Goal: Complete application form: Complete application form

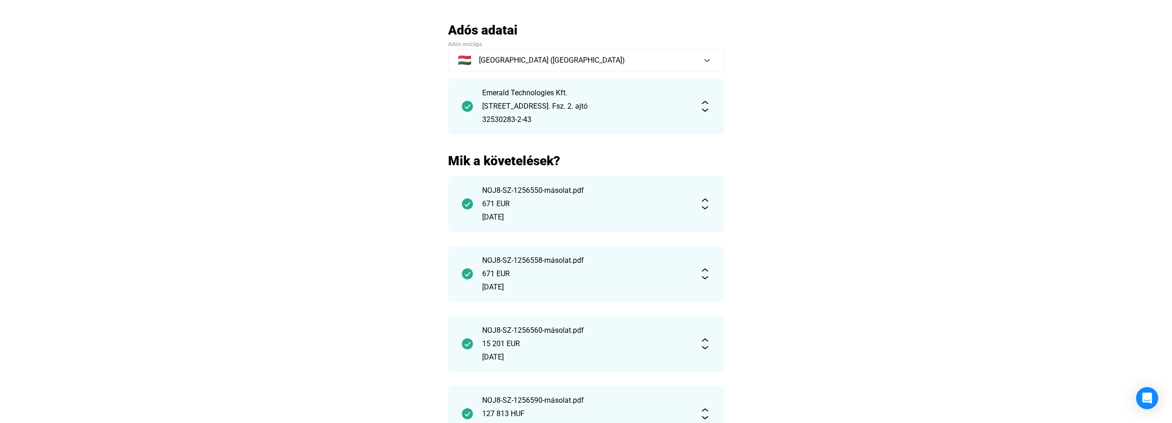
scroll to position [46, 0]
click at [530, 201] on div "671 EUR" at bounding box center [586, 204] width 208 height 11
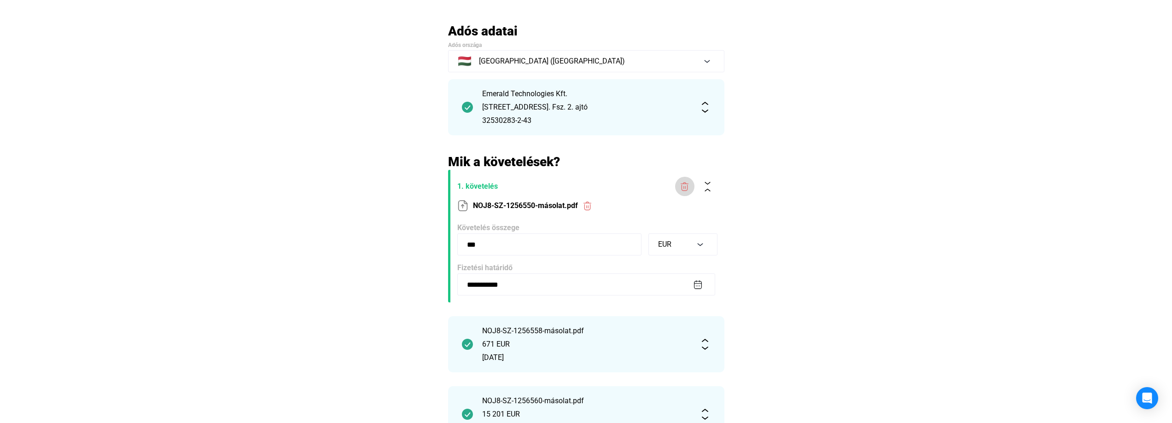
click at [682, 190] on img at bounding box center [685, 187] width 10 height 10
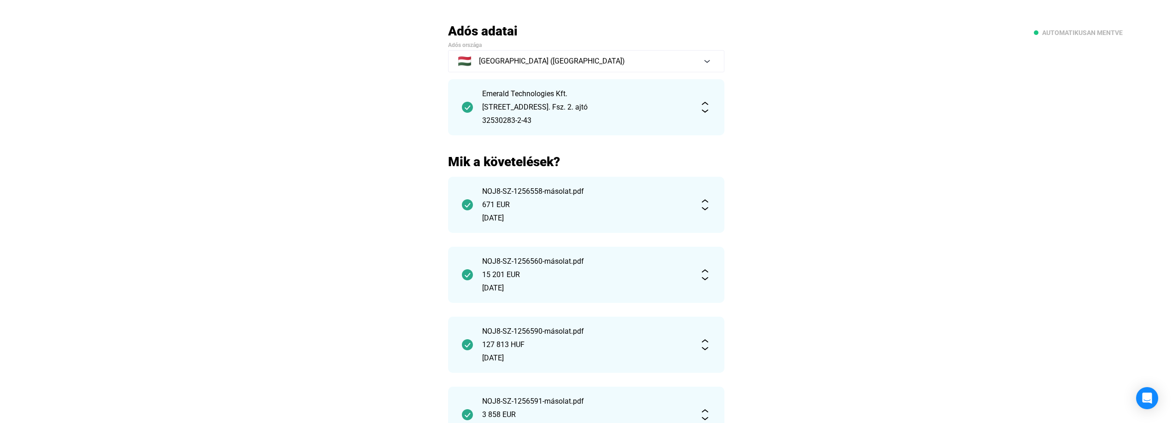
click at [568, 202] on div "671 EUR" at bounding box center [586, 204] width 208 height 11
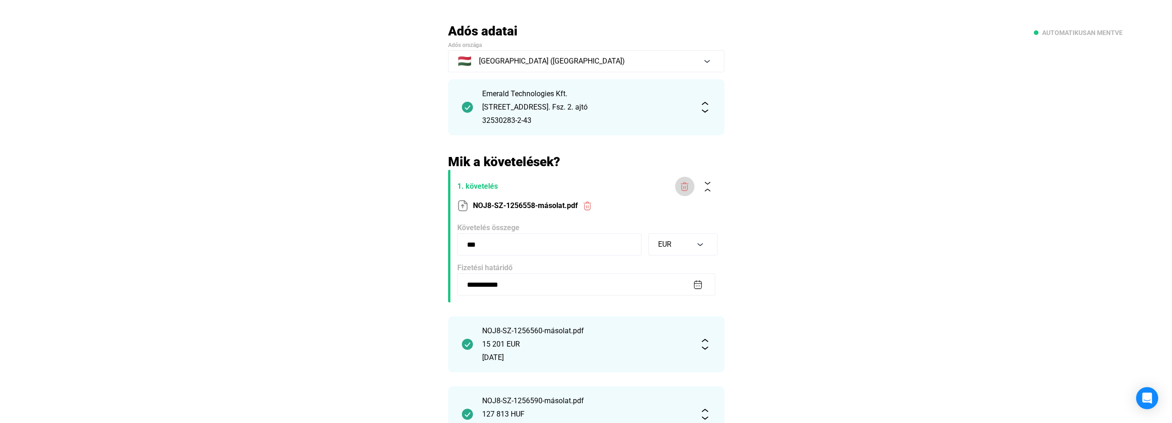
click at [681, 186] on img at bounding box center [685, 187] width 10 height 10
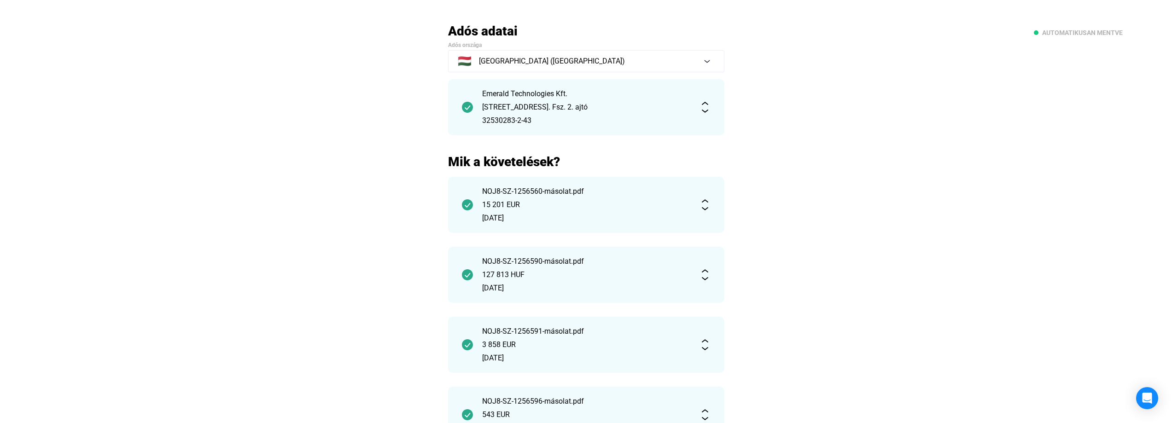
click at [595, 272] on div "127 813 HUF" at bounding box center [586, 274] width 208 height 11
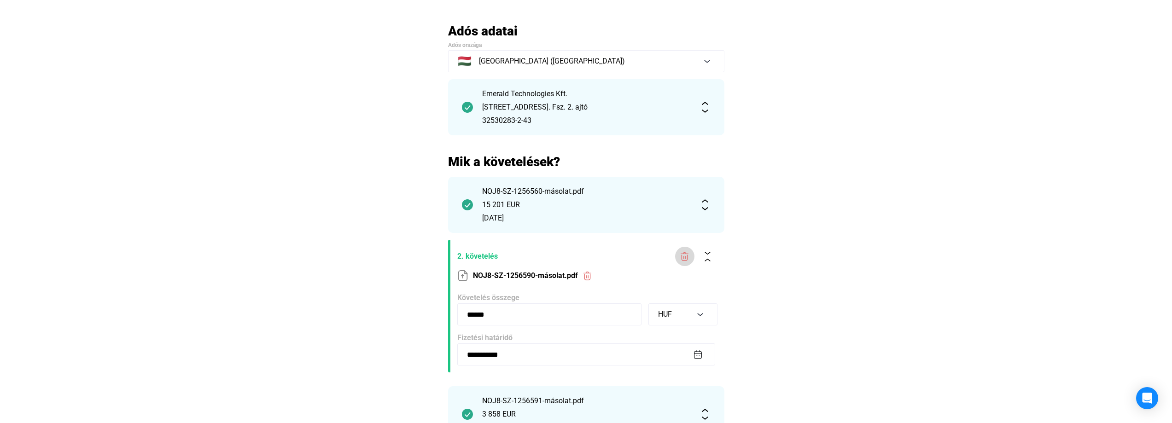
click at [683, 256] on img at bounding box center [685, 257] width 10 height 10
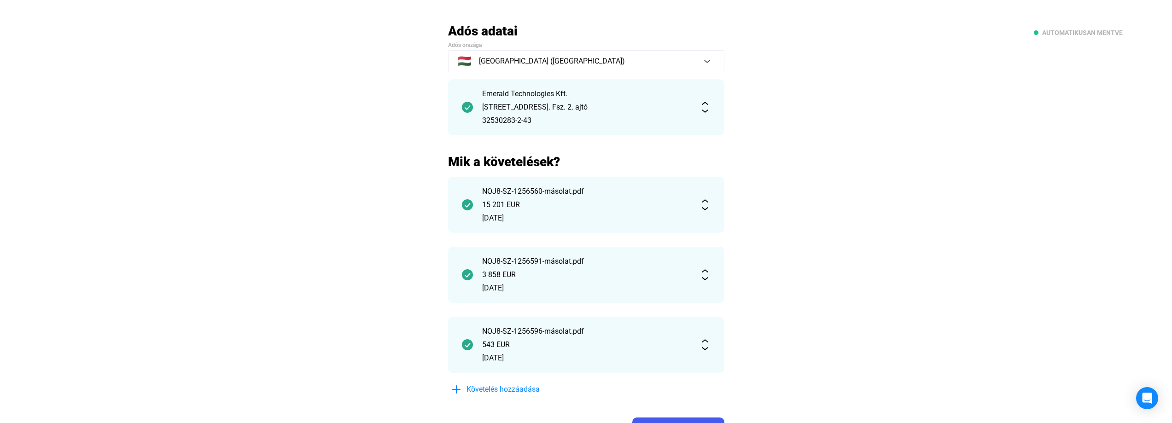
click at [602, 344] on div "543 EUR" at bounding box center [586, 344] width 208 height 11
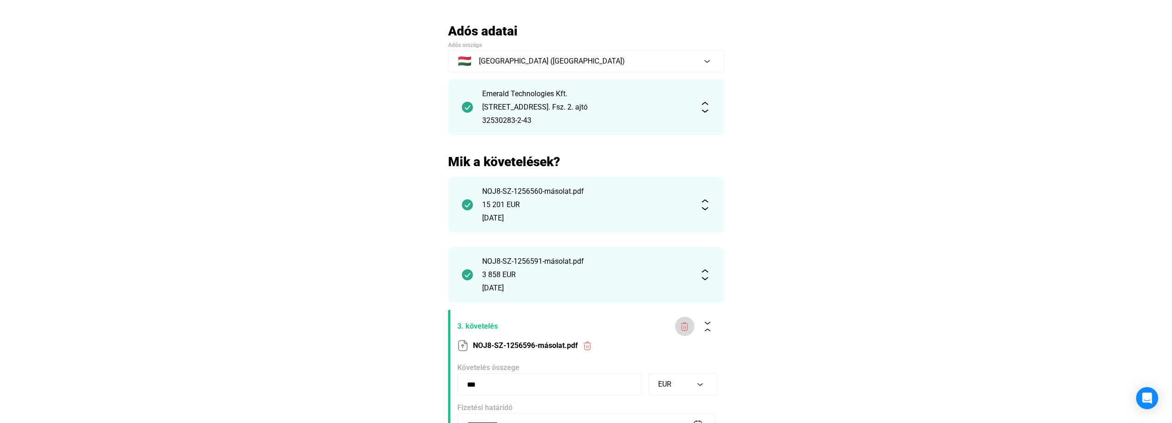
click at [683, 326] on img at bounding box center [685, 327] width 10 height 10
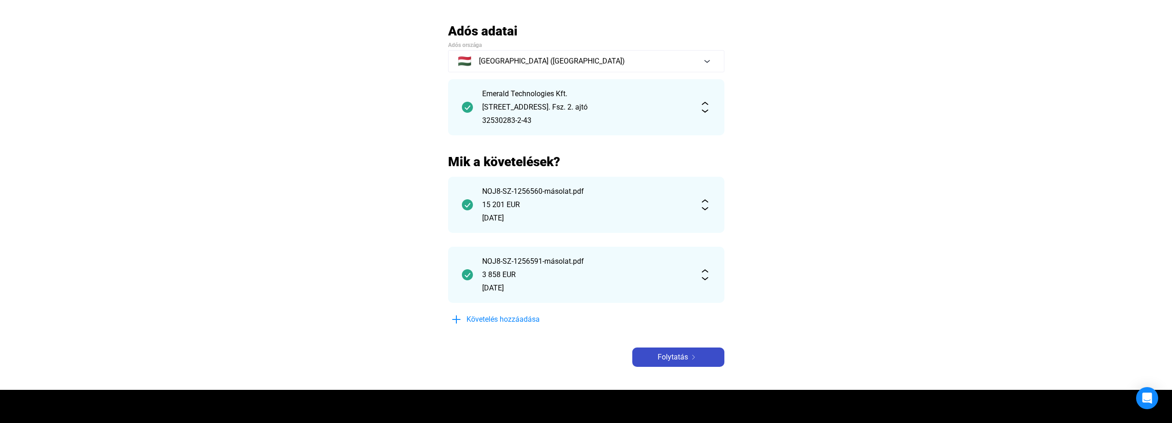
click at [672, 357] on span "Folytatás" at bounding box center [673, 357] width 30 height 11
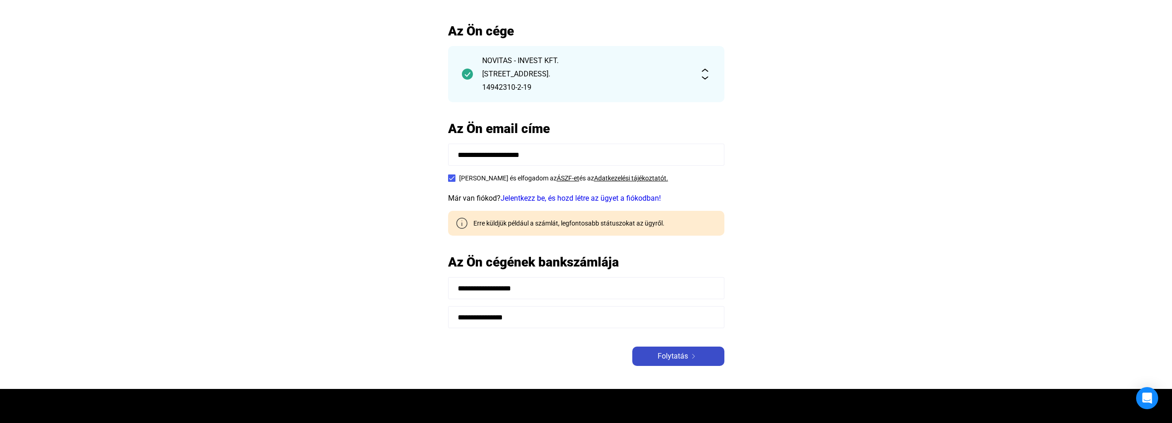
click at [679, 358] on span "Folytatás" at bounding box center [673, 356] width 30 height 11
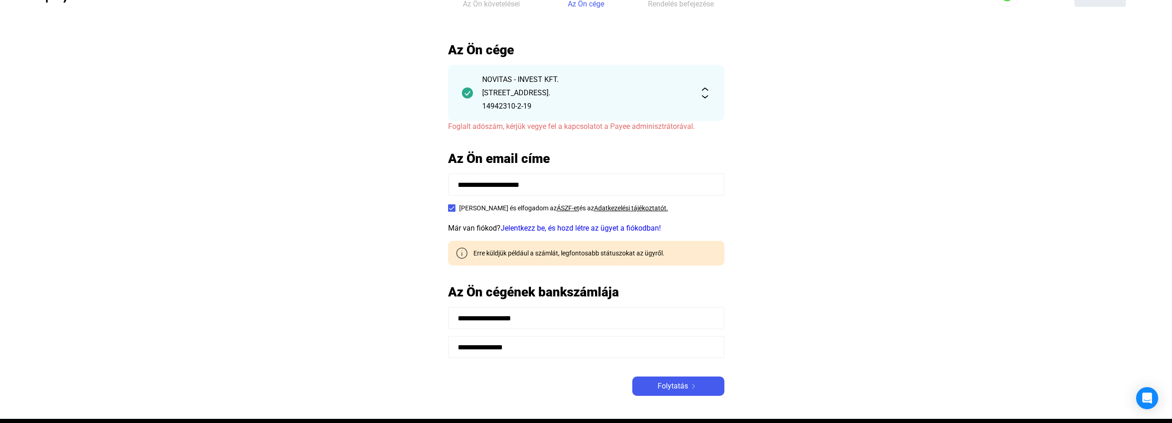
scroll to position [46, 0]
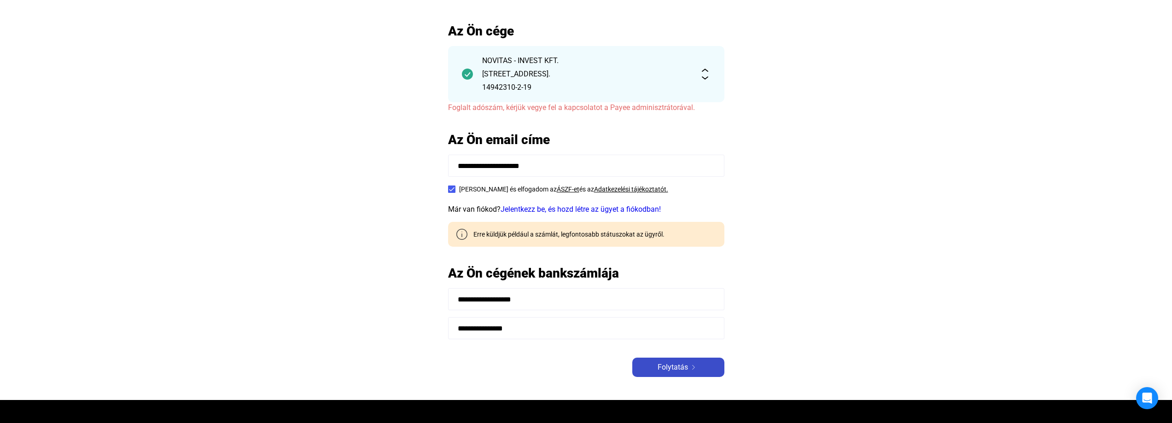
click at [669, 369] on span "Folytatás" at bounding box center [673, 367] width 30 height 11
click at [678, 369] on span "Folytatás" at bounding box center [673, 367] width 30 height 11
click at [563, 88] on div "14942310-2-19" at bounding box center [586, 87] width 208 height 11
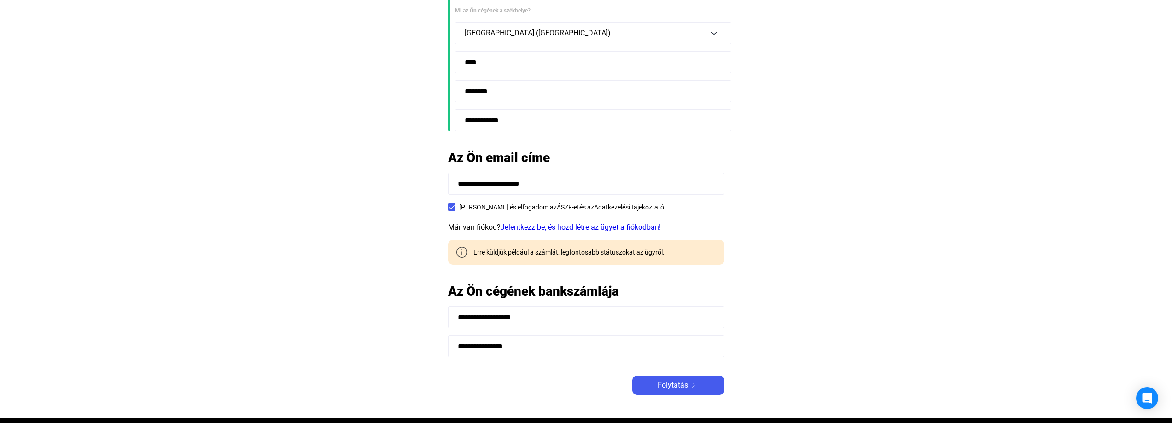
scroll to position [276, 0]
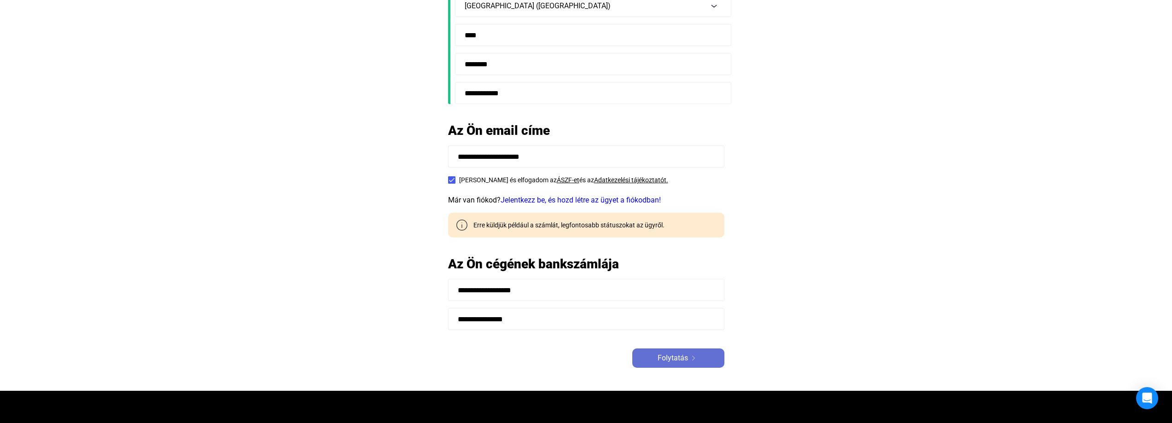
click at [680, 359] on span "Folytatás" at bounding box center [673, 358] width 30 height 11
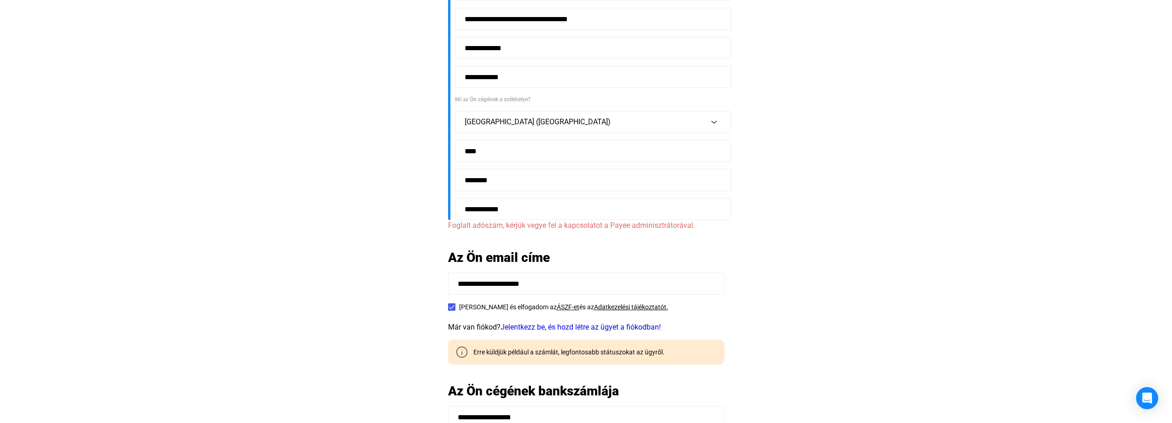
scroll to position [230, 0]
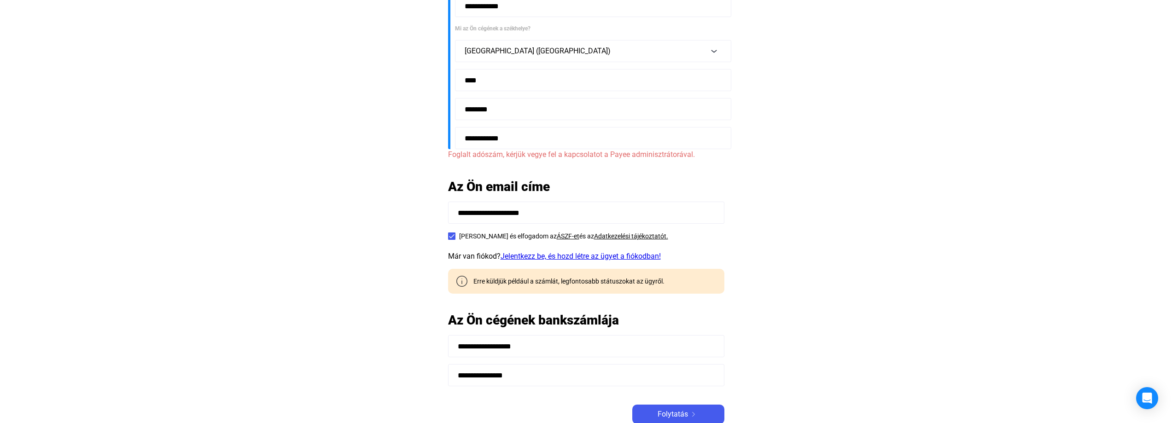
click at [567, 259] on link "Jelentkezz be, és hozd létre az ügyet a fiókodban!" at bounding box center [581, 256] width 160 height 9
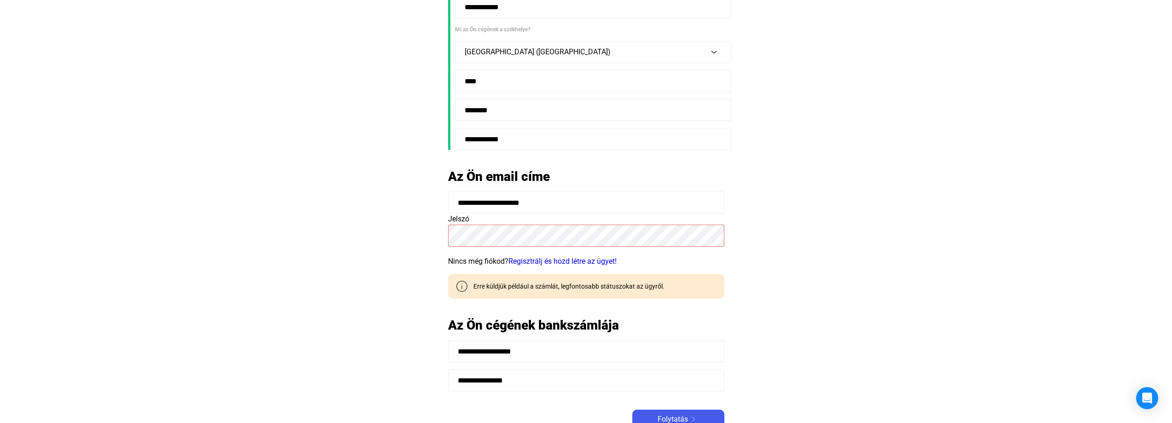
scroll to position [231, 0]
click at [679, 416] on span "Folytatás" at bounding box center [673, 418] width 30 height 11
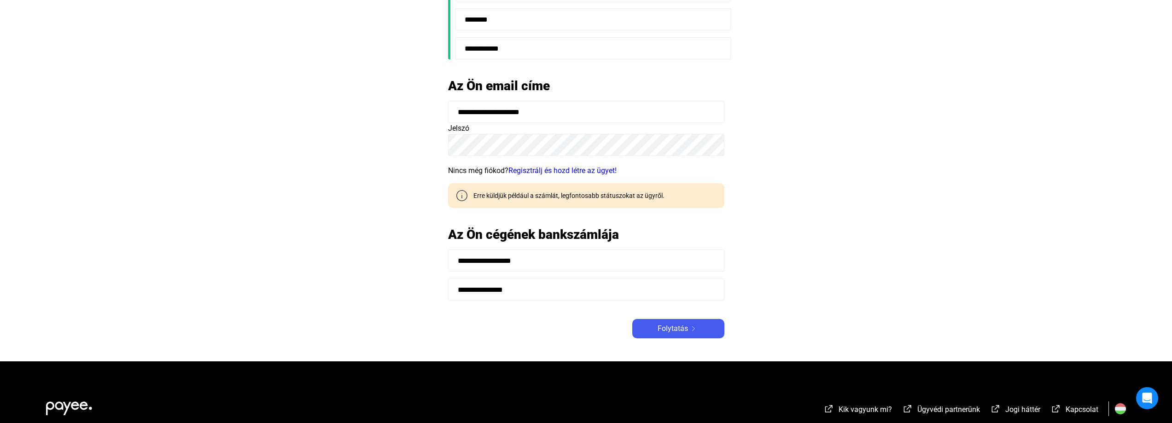
scroll to position [323, 0]
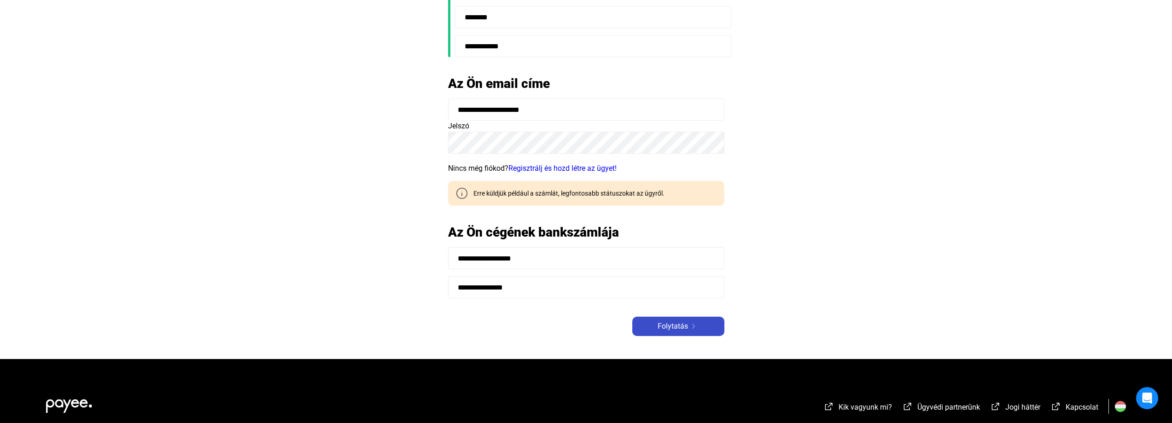
click at [678, 328] on span "Folytatás" at bounding box center [673, 326] width 30 height 11
click at [677, 328] on span "Folytatás" at bounding box center [673, 326] width 30 height 11
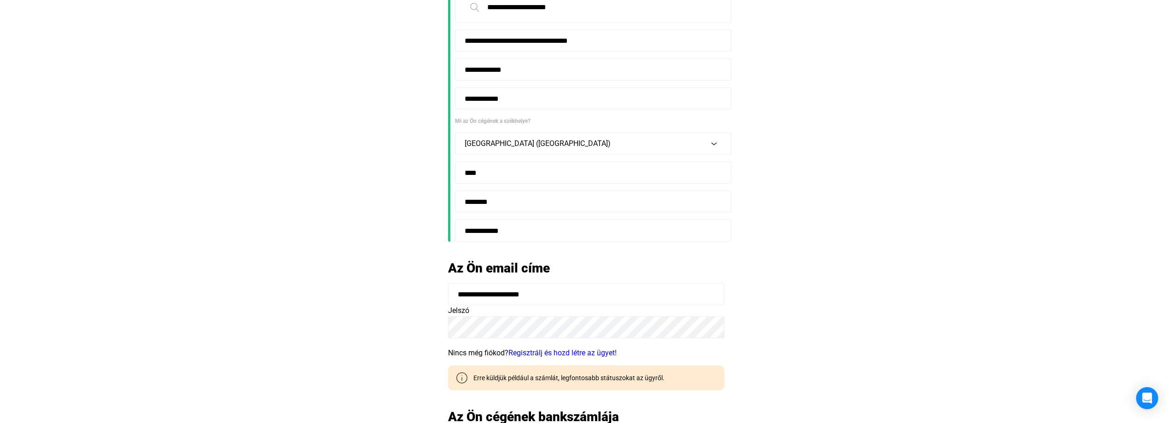
scroll to position [276, 0]
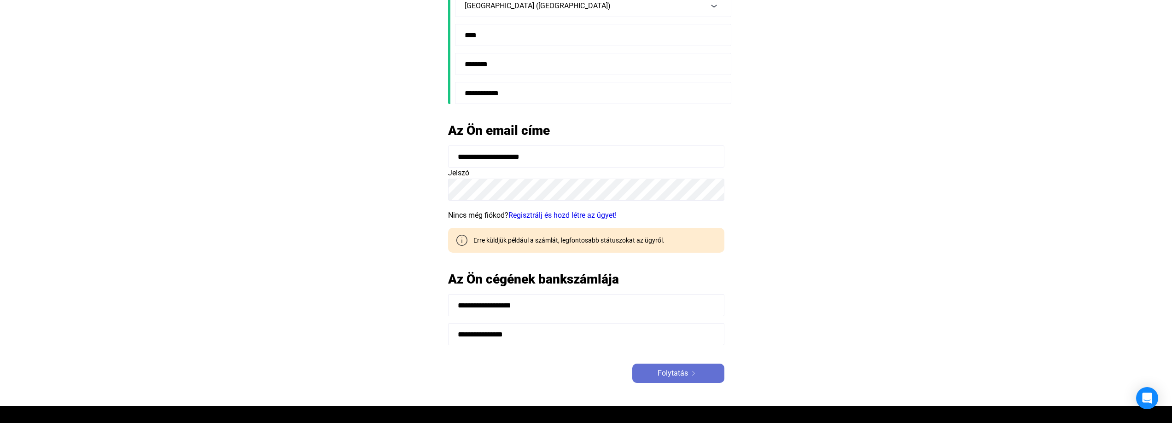
click at [677, 371] on span "Folytatás" at bounding box center [673, 373] width 30 height 11
click at [655, 379] on button "Folytatás" at bounding box center [678, 373] width 92 height 19
click at [672, 371] on span "Folytatás" at bounding box center [673, 373] width 30 height 11
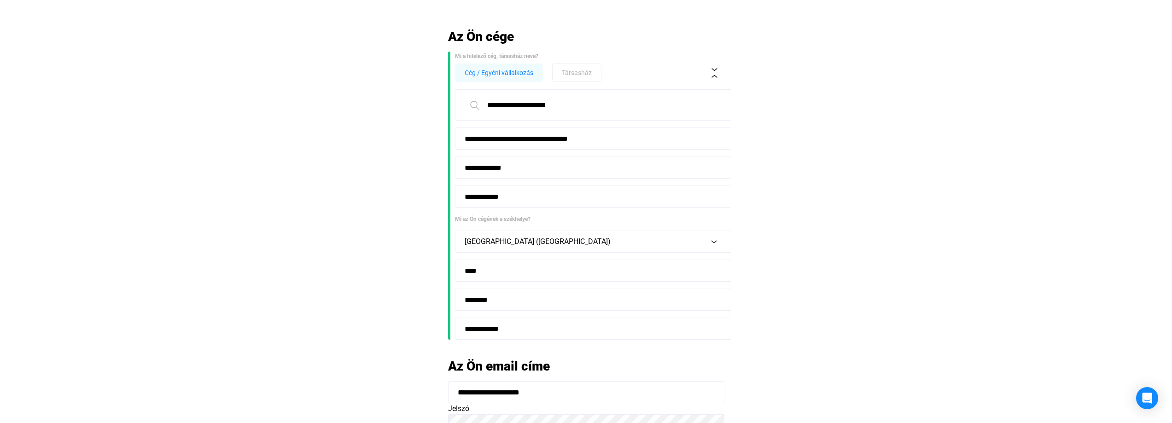
scroll to position [0, 0]
